Goal: Navigation & Orientation: Find specific page/section

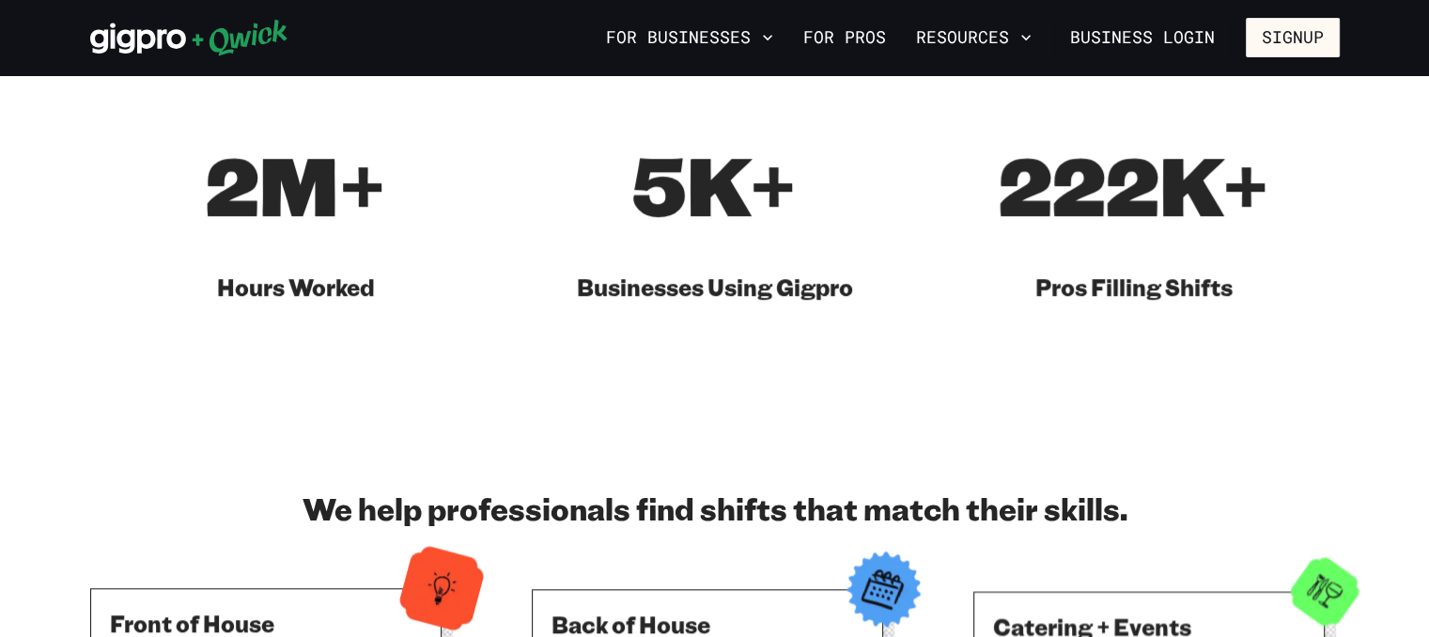
scroll to position [1240, 0]
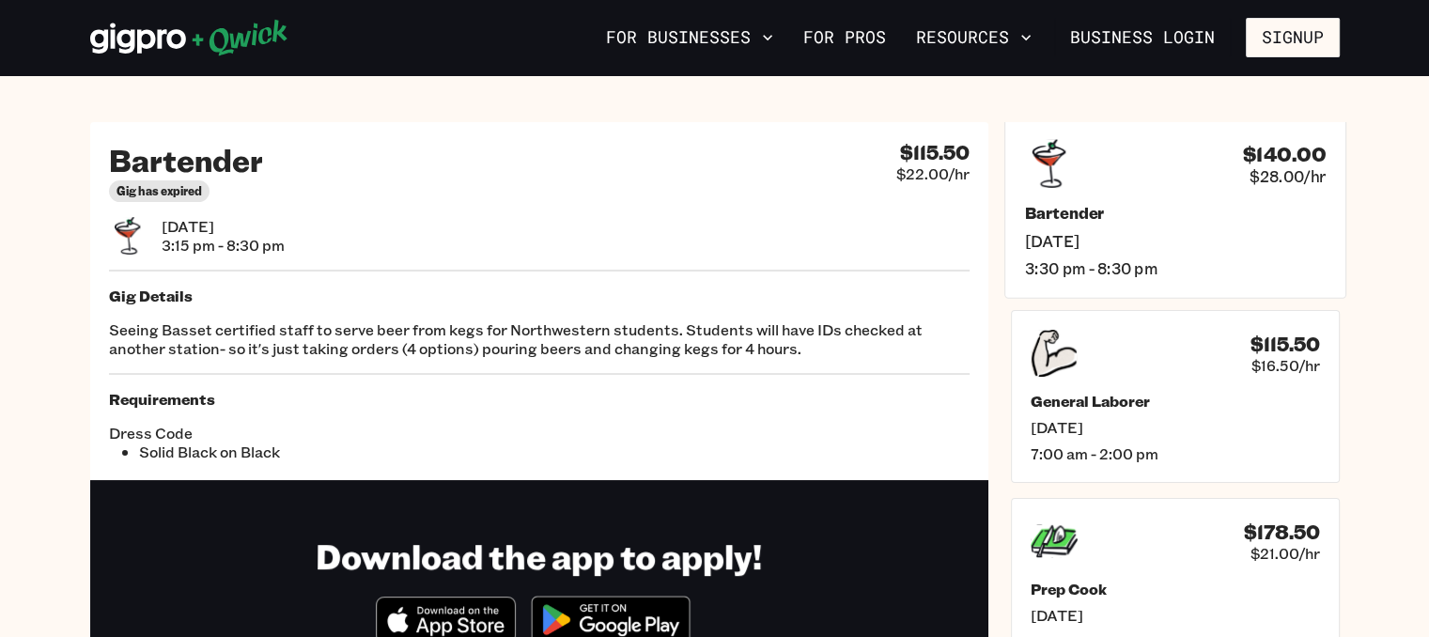
click at [1316, 204] on h5 "Bartender" at bounding box center [1174, 214] width 301 height 20
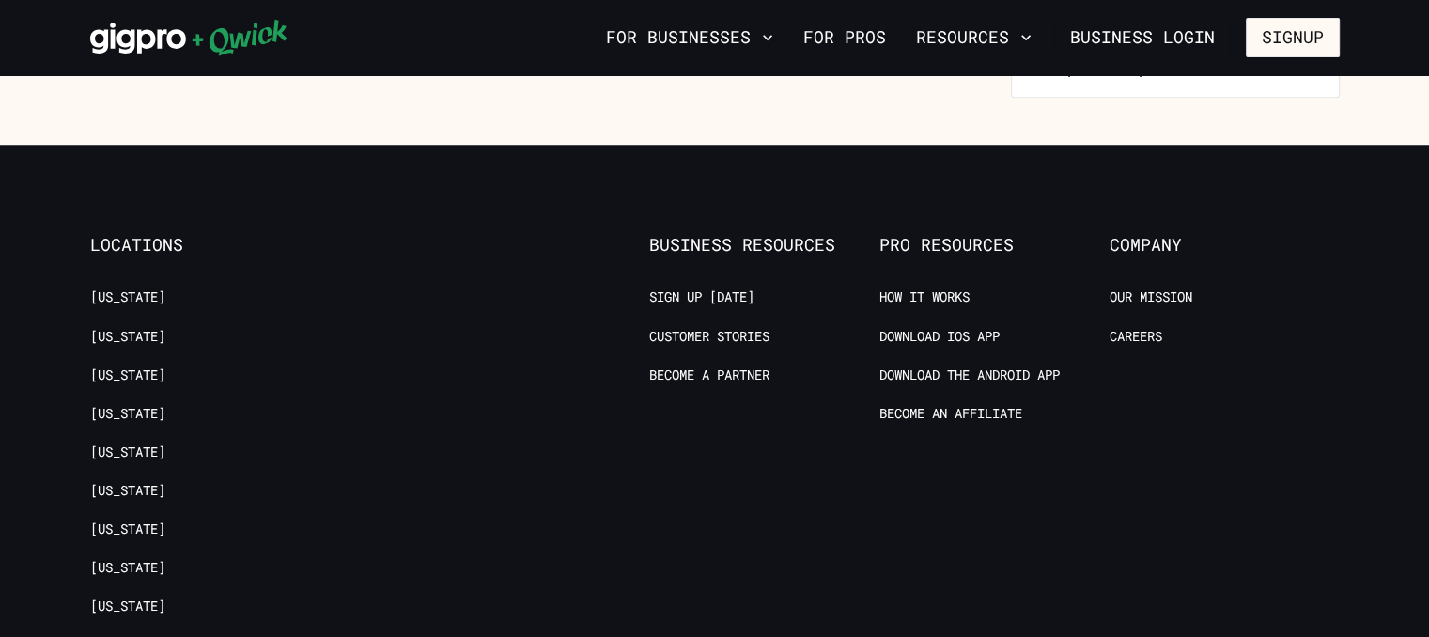
scroll to position [827, 0]
